Goal: Task Accomplishment & Management: Manage account settings

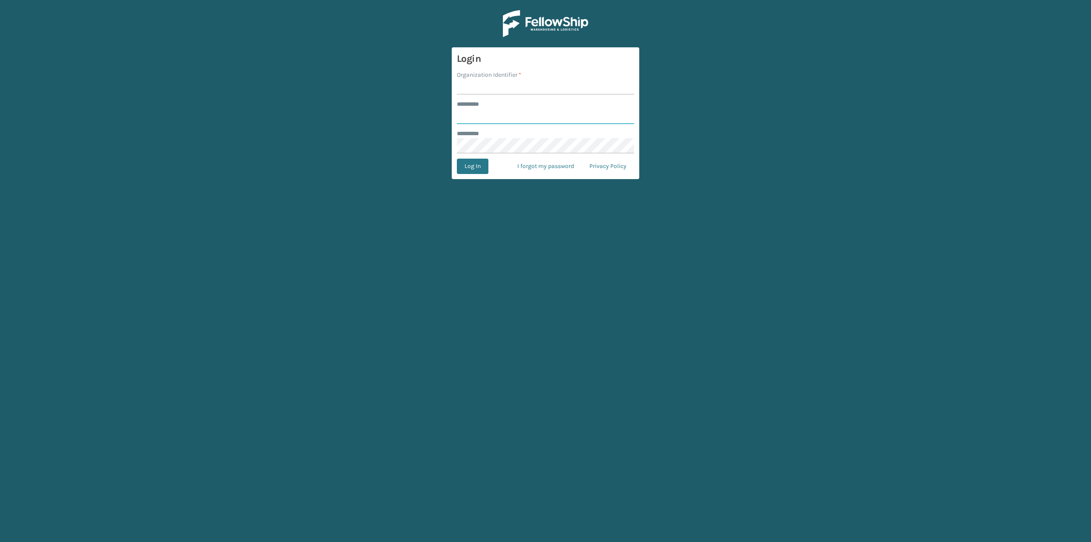
type input "*********"
click at [485, 84] on input "Organization Identifier *" at bounding box center [545, 86] width 177 height 15
type input "Brightech"
click at [477, 166] on button "Log In" at bounding box center [473, 166] width 32 height 15
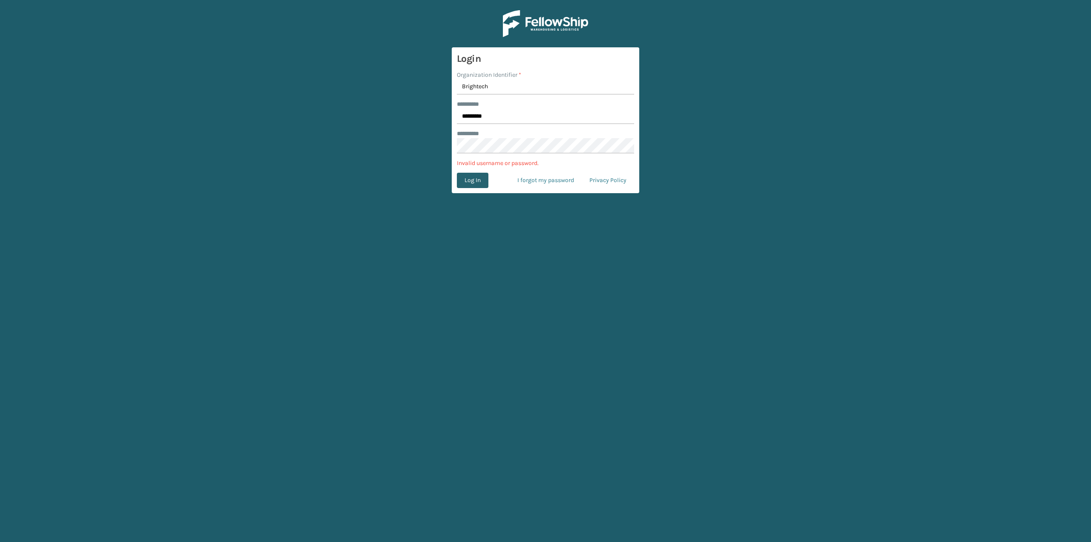
click at [478, 184] on button "Log In" at bounding box center [473, 180] width 32 height 15
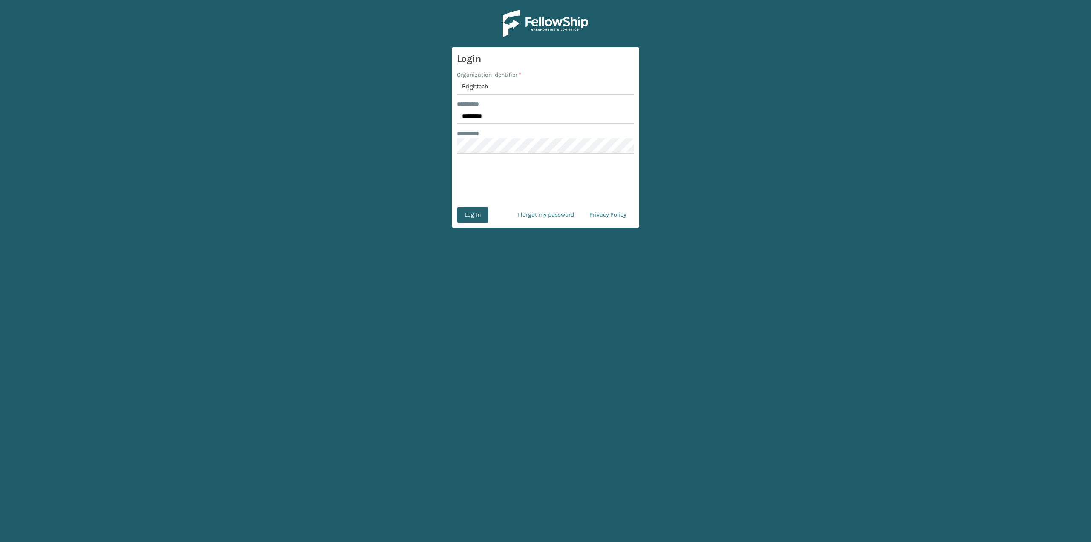
click at [474, 213] on button "Log In" at bounding box center [473, 214] width 32 height 15
